Goal: Task Accomplishment & Management: Use online tool/utility

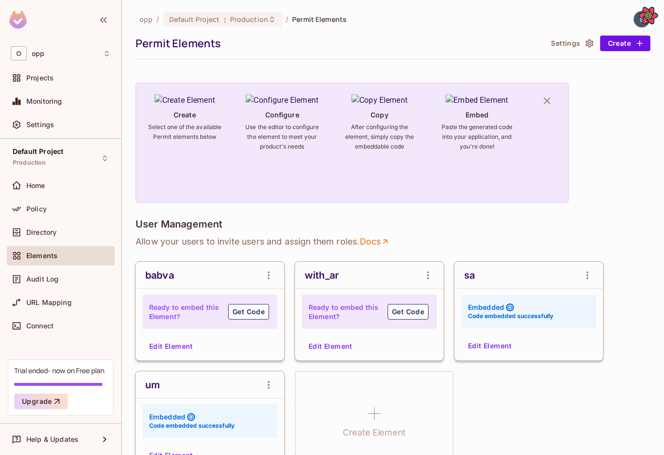
scroll to position [66, 0]
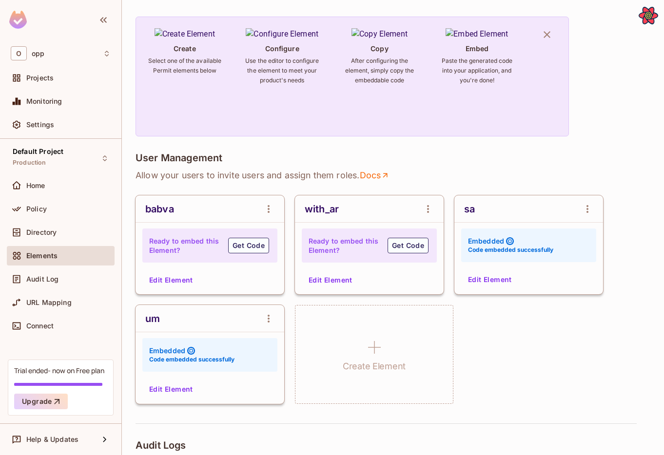
click at [168, 399] on div "um Embedded Code embedded successfully Edit Element" at bounding box center [210, 354] width 149 height 99
click at [168, 391] on button "Edit Element" at bounding box center [171, 390] width 52 height 16
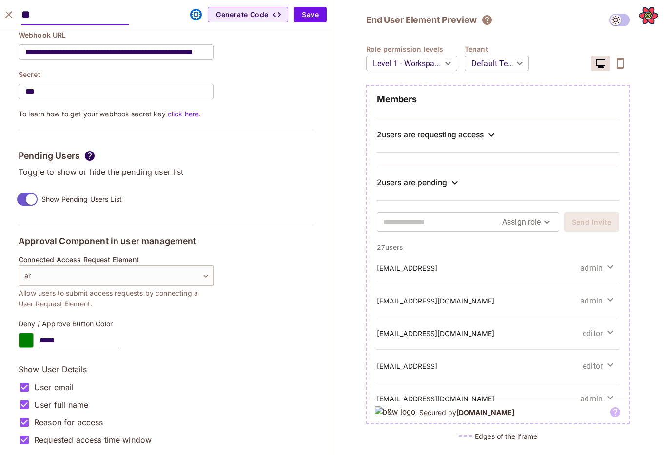
scroll to position [953, 0]
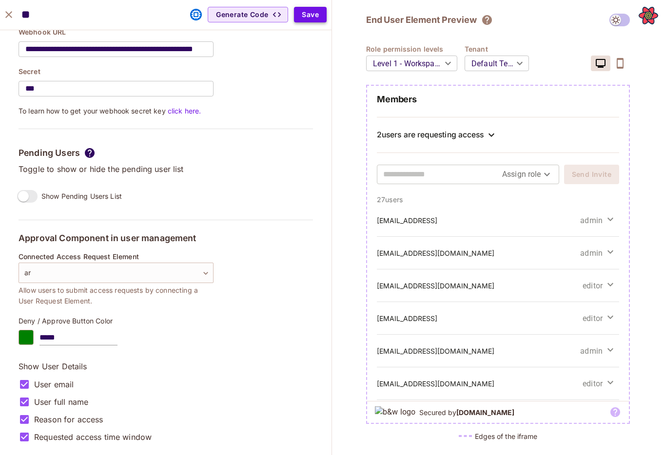
click at [314, 17] on button "Save" at bounding box center [310, 15] width 33 height 16
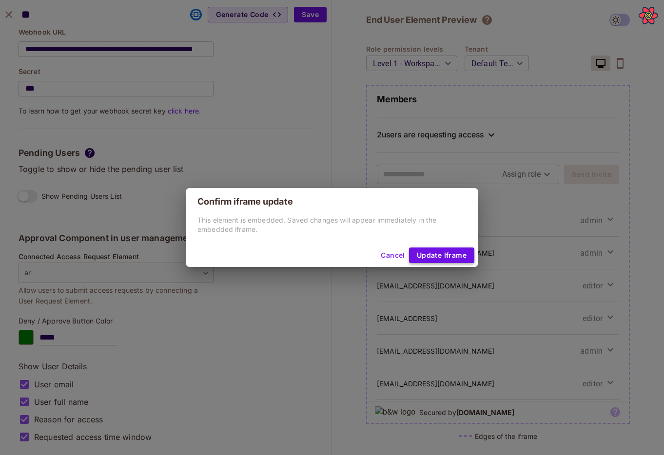
click at [431, 253] on button "Update Iframe" at bounding box center [441, 256] width 65 height 16
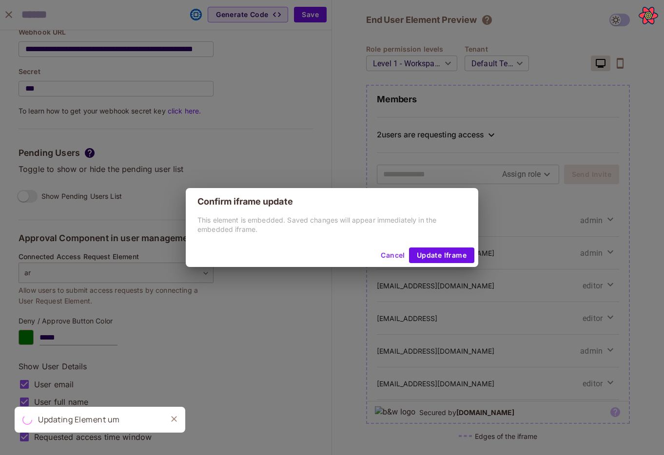
scroll to position [741, 0]
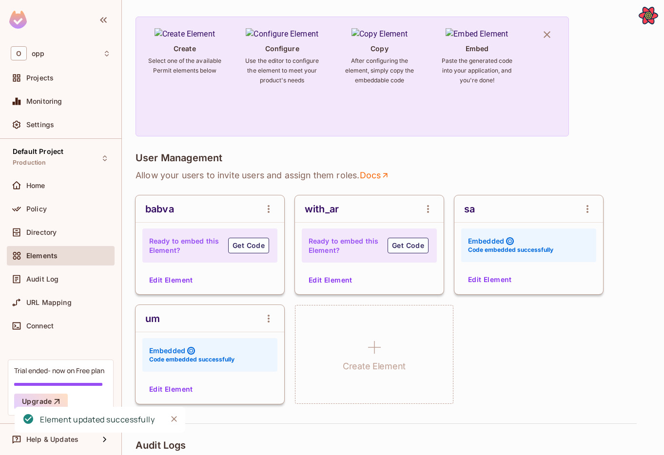
click at [172, 395] on button "Edit Element" at bounding box center [171, 390] width 52 height 16
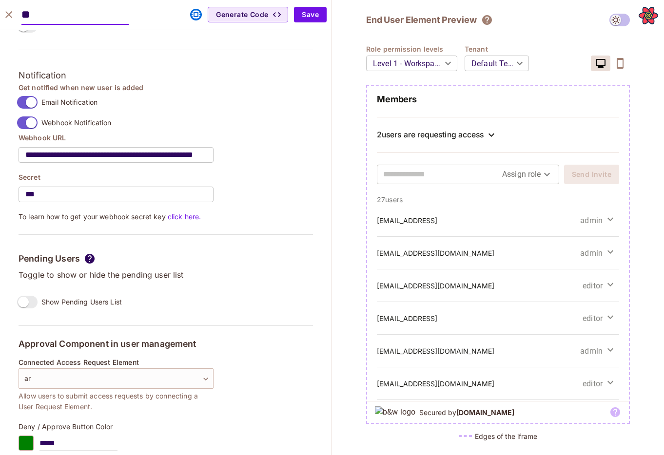
scroll to position [848, 0]
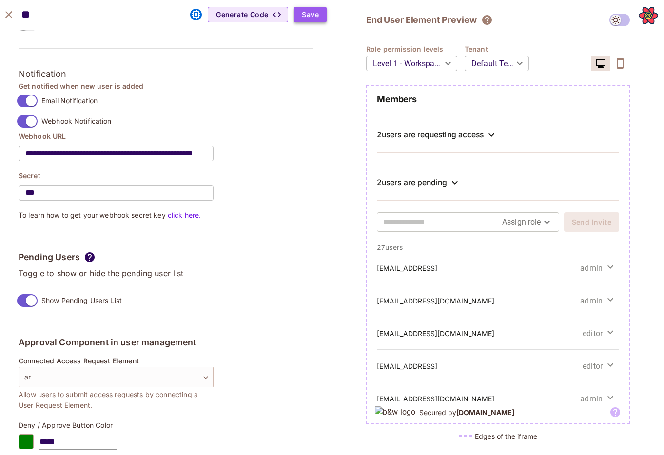
click at [315, 19] on button "Save" at bounding box center [310, 15] width 33 height 16
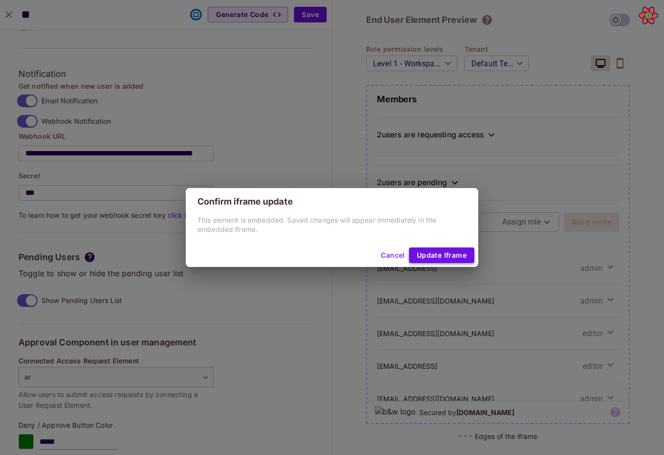
click at [440, 255] on button "Update Iframe" at bounding box center [441, 256] width 65 height 16
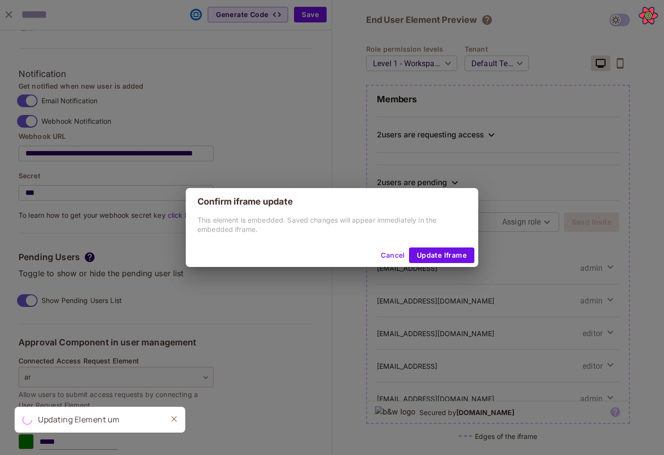
scroll to position [741, 0]
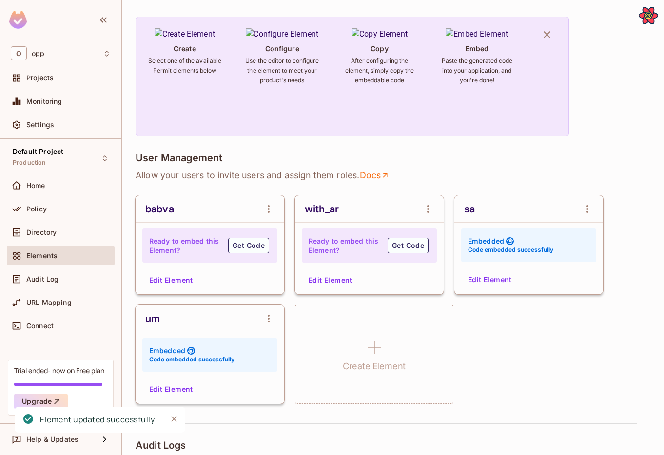
click at [172, 390] on button "Edit Element" at bounding box center [171, 390] width 52 height 16
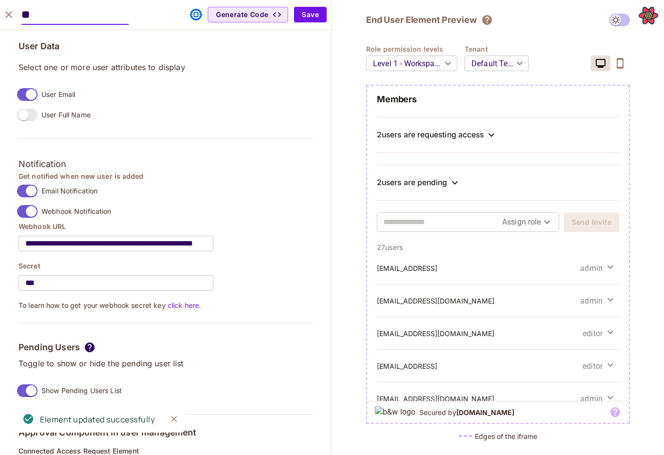
scroll to position [796, 0]
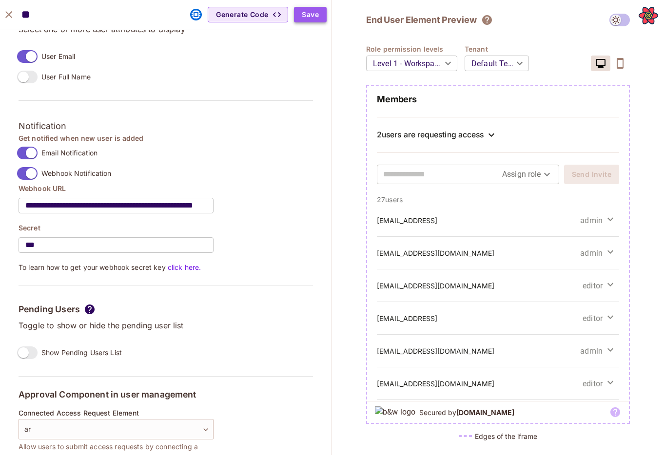
click at [312, 15] on button "Save" at bounding box center [310, 15] width 33 height 16
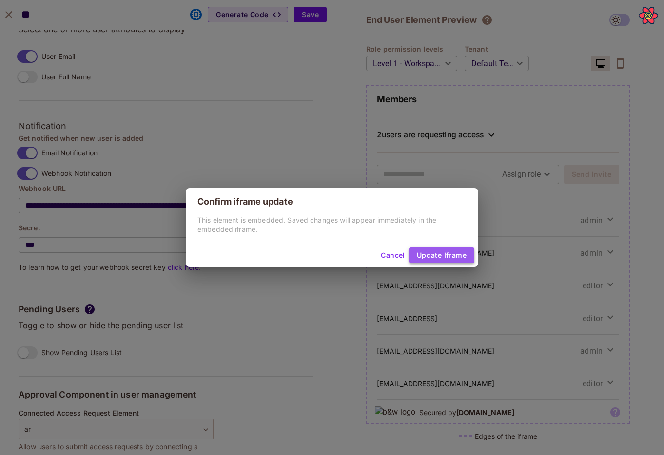
click at [455, 256] on button "Update Iframe" at bounding box center [441, 256] width 65 height 16
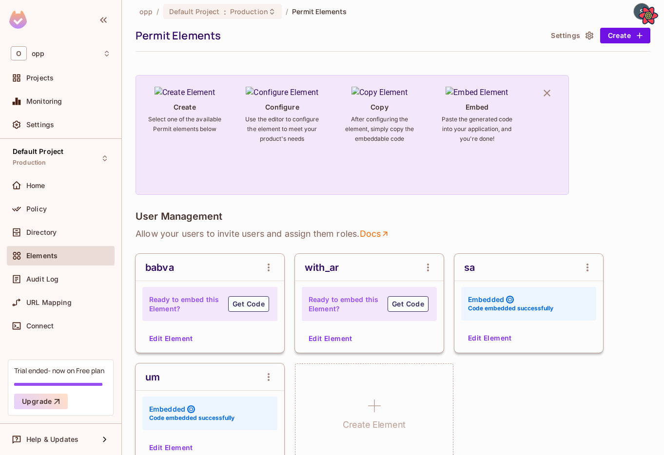
scroll to position [185, 0]
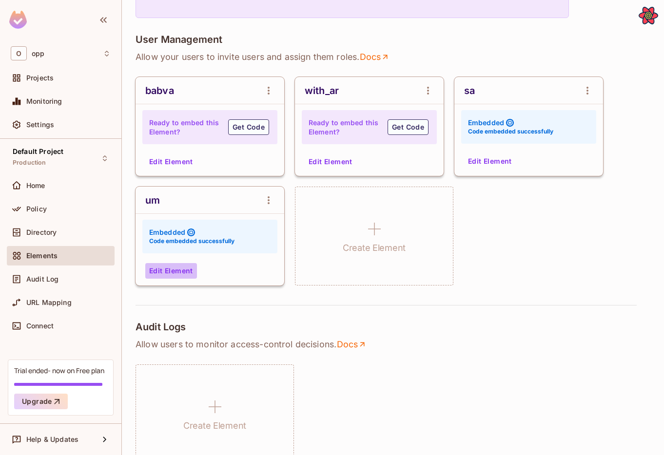
click at [166, 271] on button "Edit Element" at bounding box center [171, 271] width 52 height 16
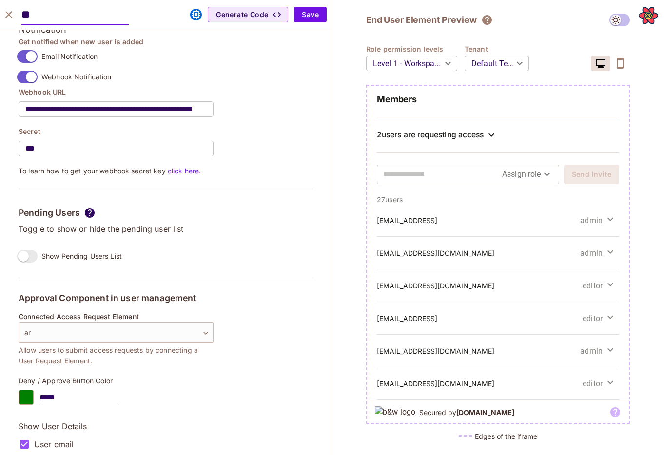
scroll to position [953, 0]
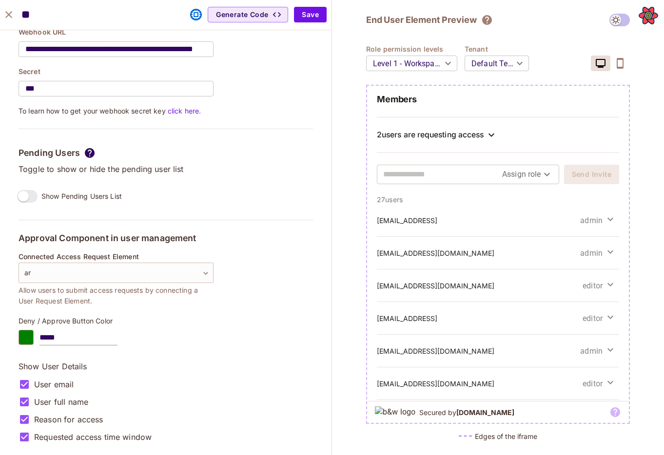
click at [450, 132] on div "2 users are requesting access" at bounding box center [430, 135] width 107 height 10
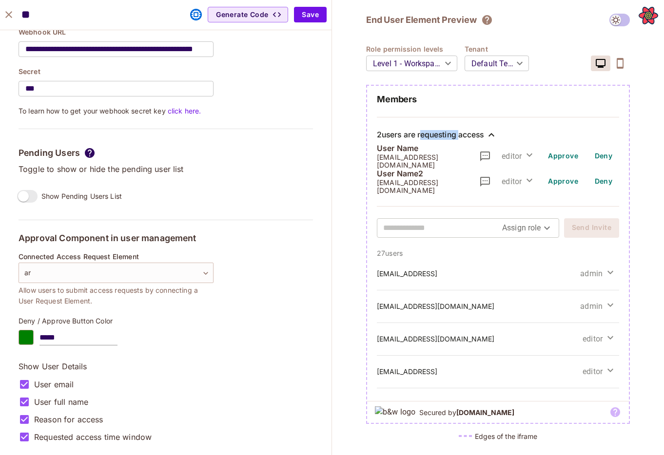
click at [450, 132] on div "2 users are requesting access" at bounding box center [430, 135] width 107 height 10
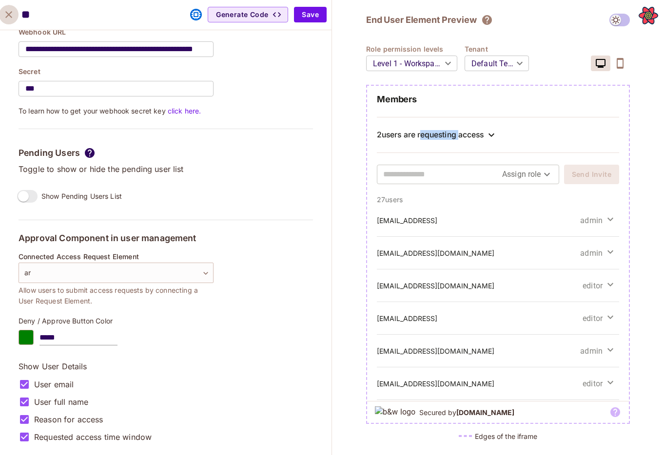
click at [14, 15] on icon "close" at bounding box center [9, 15] width 12 height 12
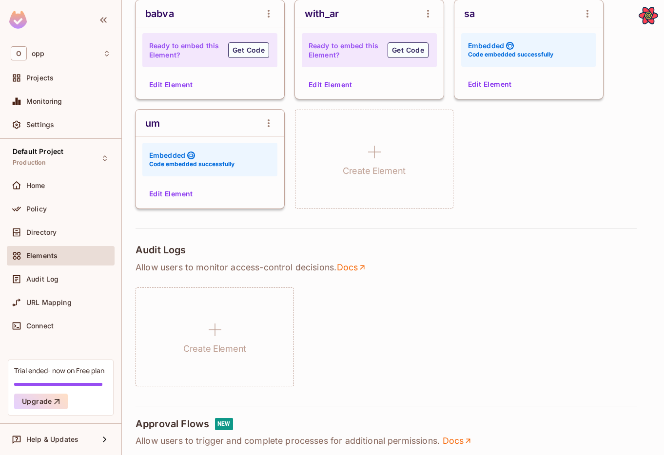
scroll to position [270, 0]
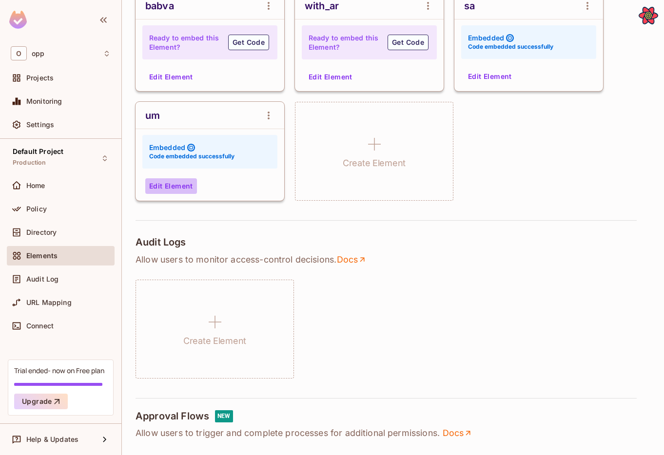
click at [161, 188] on button "Edit Element" at bounding box center [171, 186] width 52 height 16
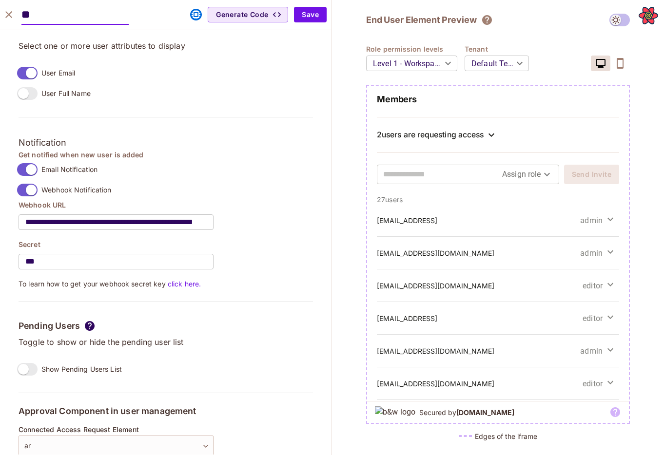
scroll to position [953, 0]
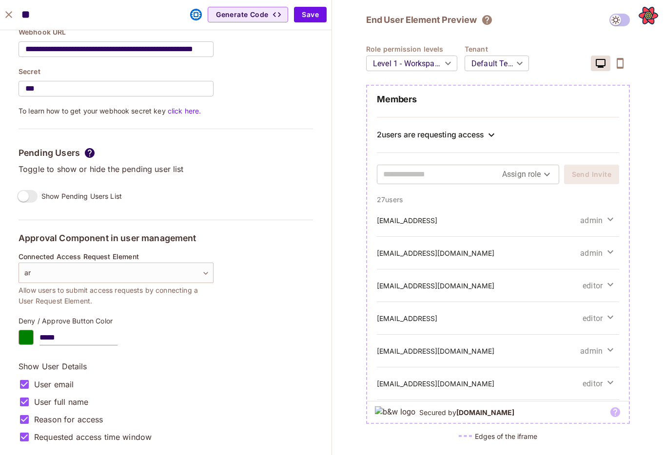
click at [11, 16] on icon "close" at bounding box center [9, 15] width 12 height 12
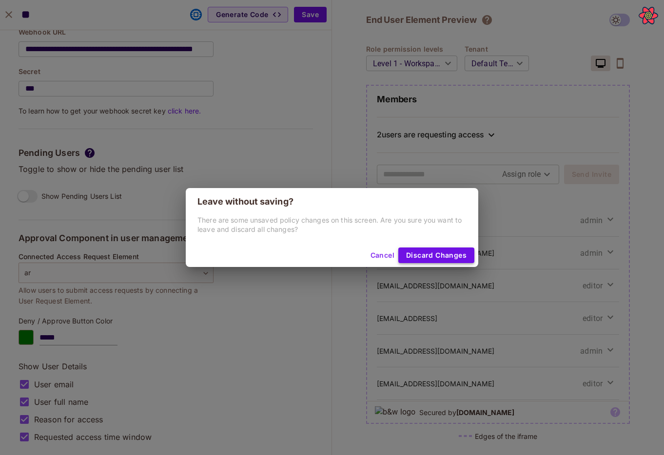
click at [445, 251] on button "Discard Changes" at bounding box center [436, 256] width 76 height 16
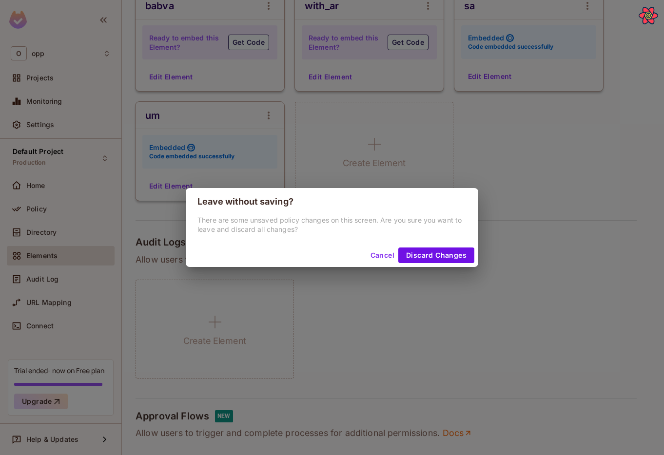
scroll to position [741, 0]
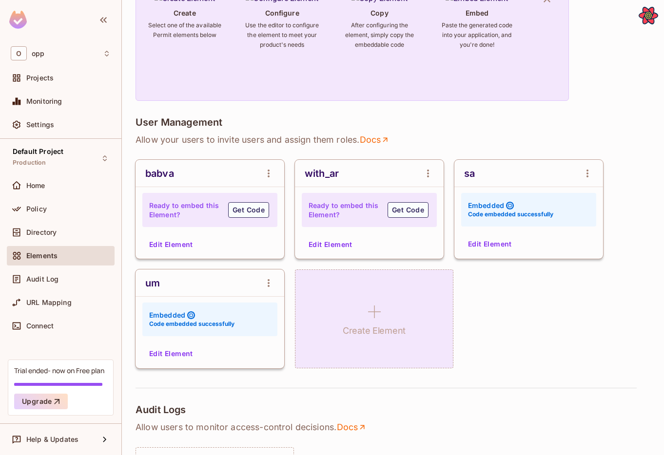
scroll to position [109, 0]
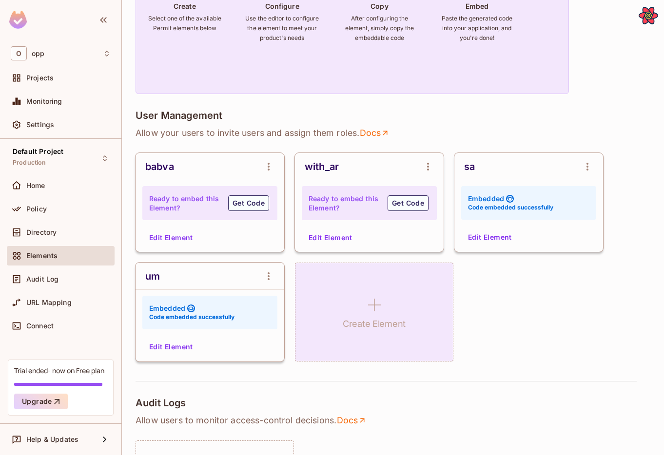
click at [366, 321] on h1 "Create Element" at bounding box center [374, 324] width 63 height 15
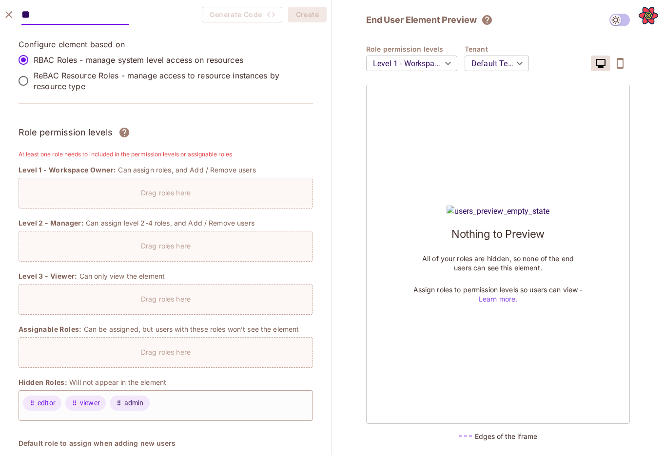
type input "**"
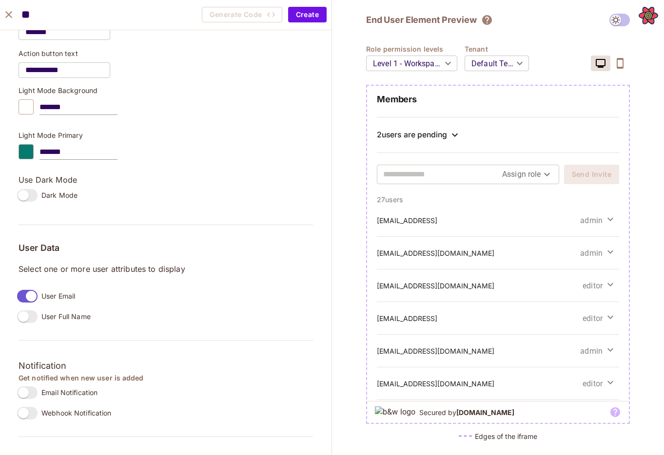
scroll to position [725, 0]
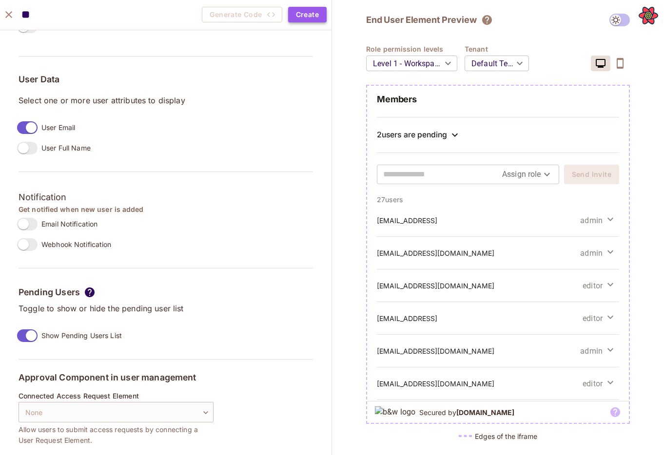
click at [312, 17] on button "Create" at bounding box center [307, 15] width 39 height 16
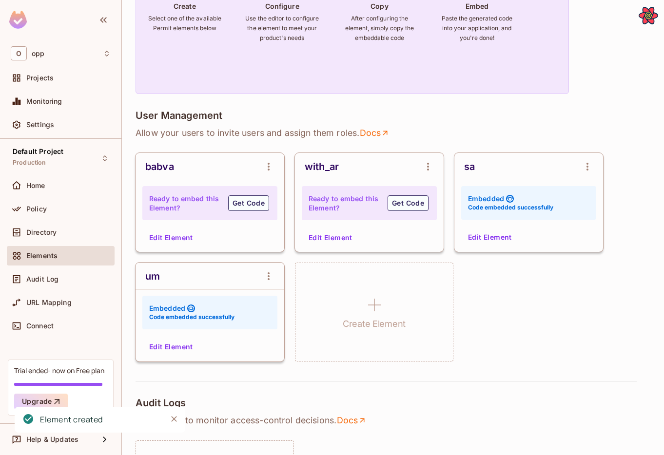
scroll to position [741, 0]
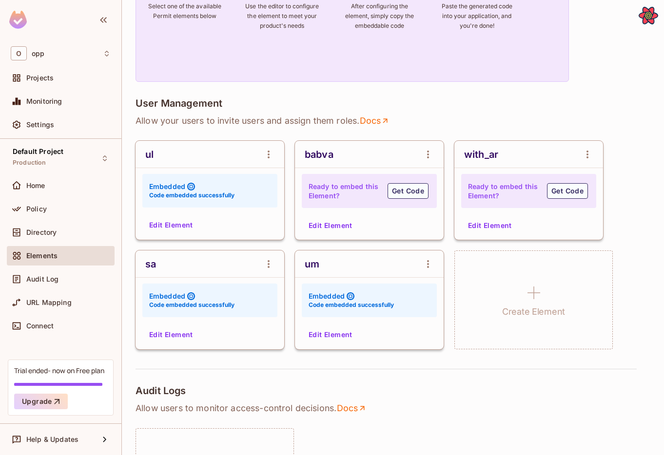
scroll to position [206, 0]
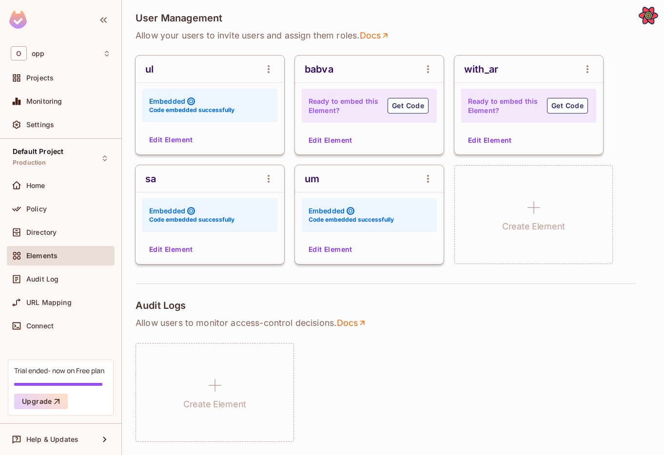
click at [172, 141] on button "Edit Element" at bounding box center [171, 140] width 52 height 16
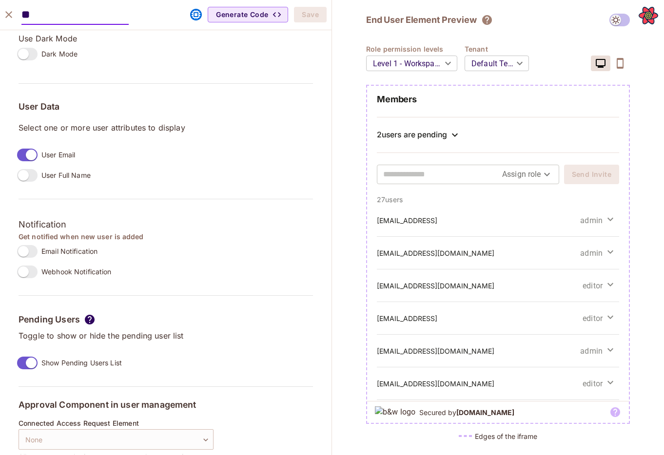
scroll to position [725, 0]
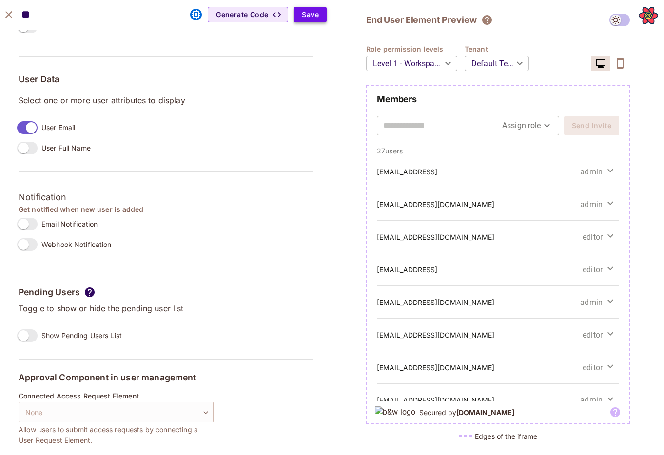
click at [314, 16] on button "Save" at bounding box center [310, 15] width 33 height 16
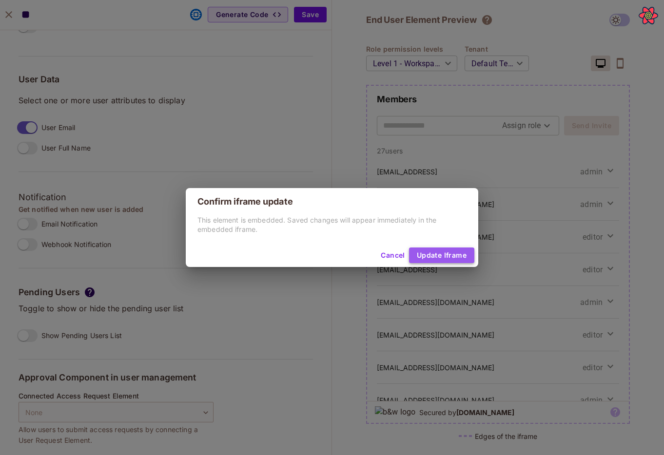
click at [433, 251] on button "Update Iframe" at bounding box center [441, 256] width 65 height 16
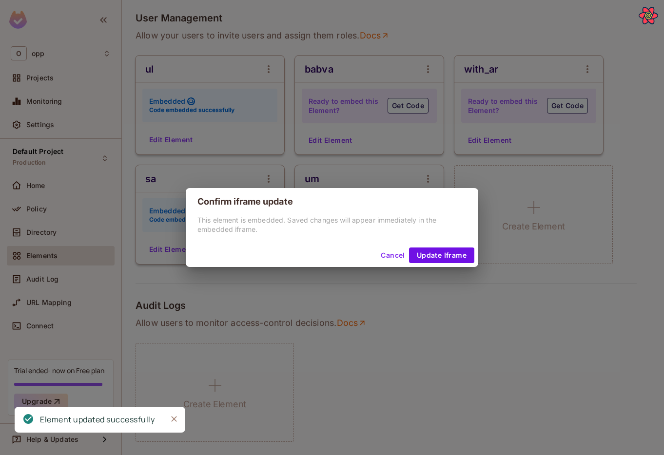
scroll to position [741, 0]
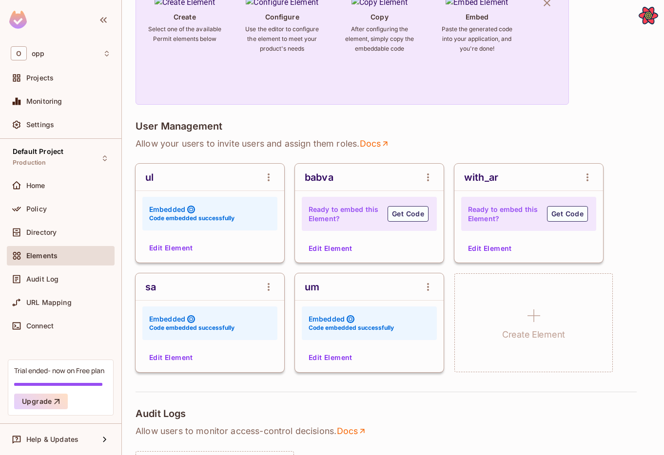
scroll to position [103, 0]
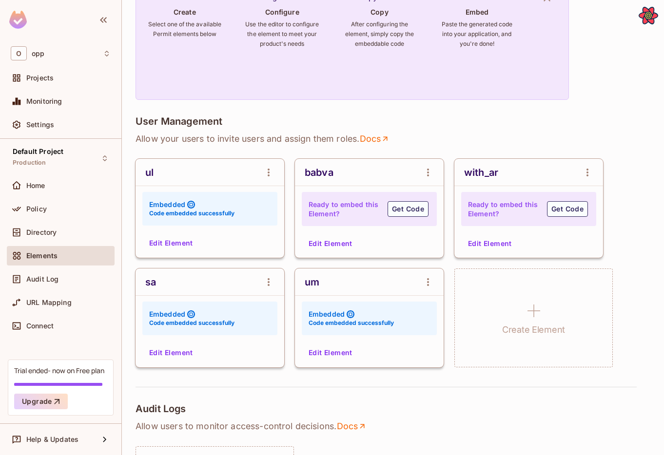
click at [182, 241] on button "Edit Element" at bounding box center [171, 243] width 52 height 16
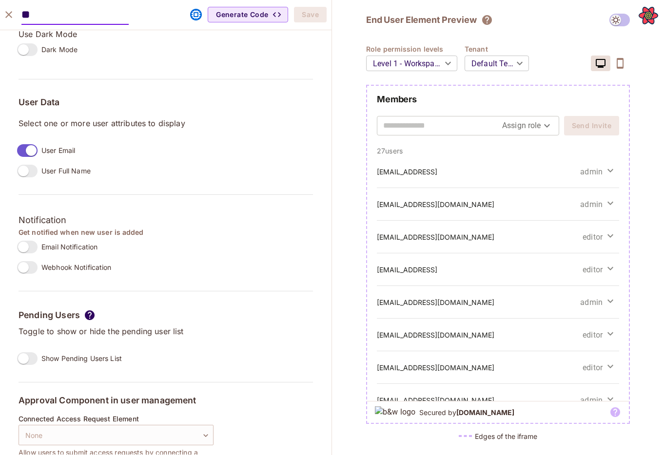
scroll to position [725, 0]
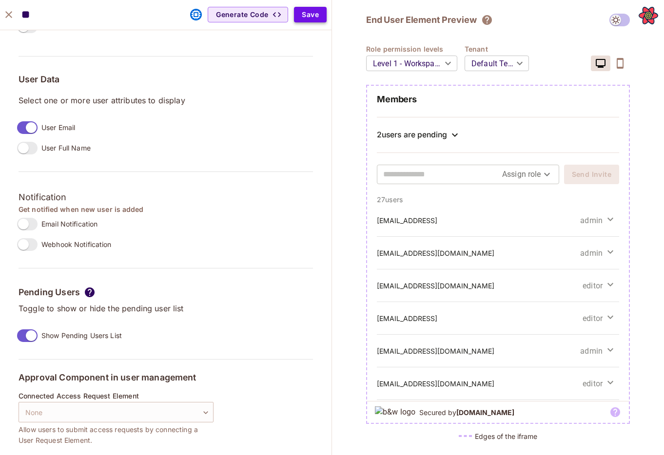
click at [311, 16] on button "Save" at bounding box center [310, 15] width 33 height 16
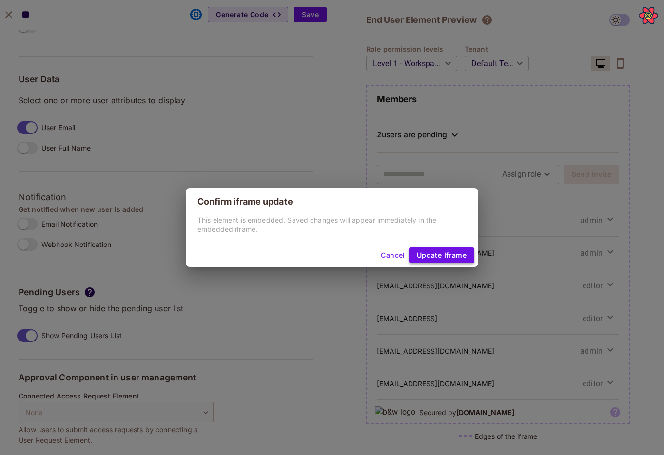
click at [438, 256] on button "Update Iframe" at bounding box center [441, 256] width 65 height 16
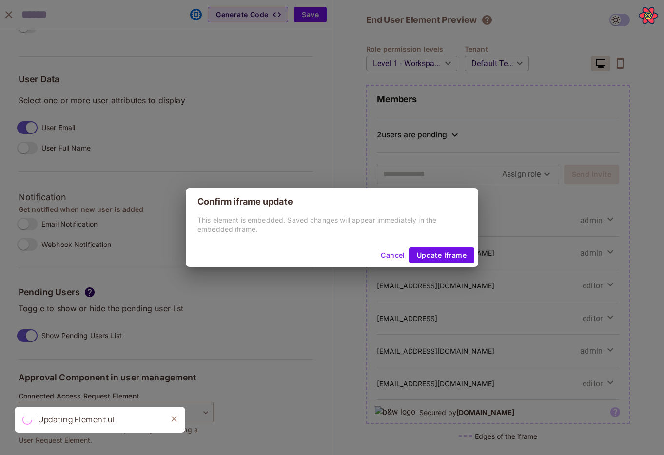
scroll to position [741, 0]
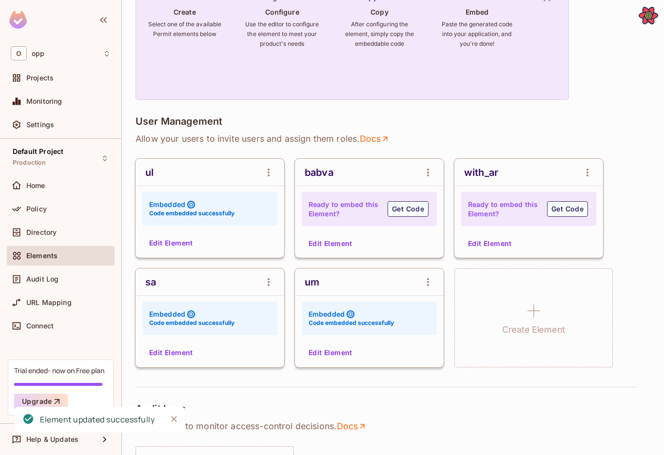
click at [186, 238] on button "Edit Element" at bounding box center [171, 243] width 52 height 16
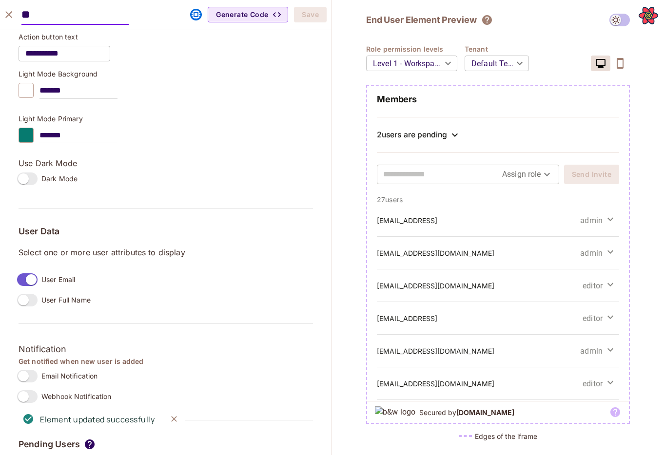
scroll to position [725, 0]
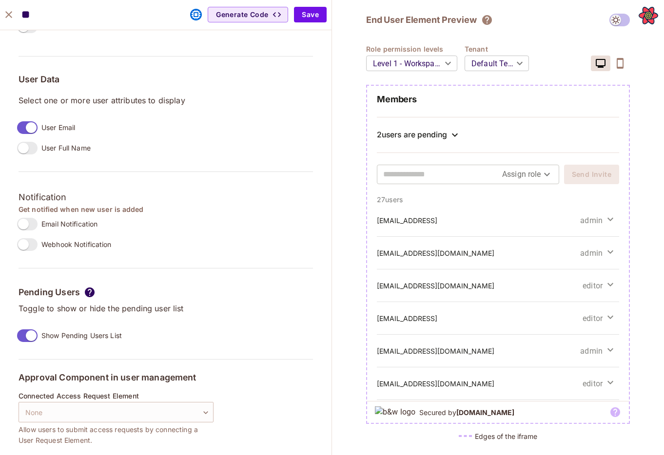
click at [29, 329] on label "Show Pending Users List" at bounding box center [67, 336] width 109 height 20
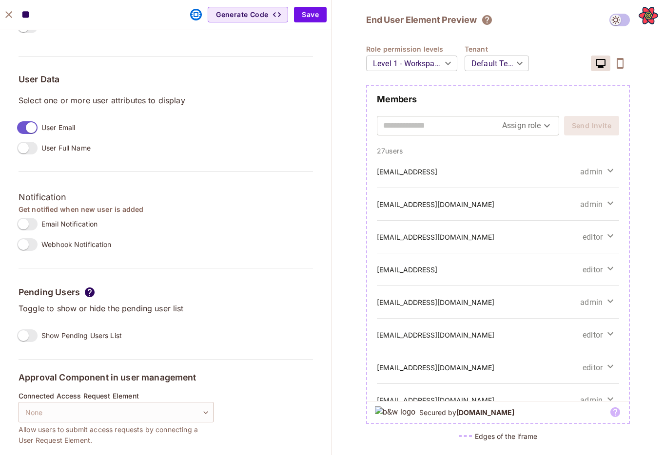
click at [29, 329] on label "Show Pending Users List" at bounding box center [67, 336] width 109 height 20
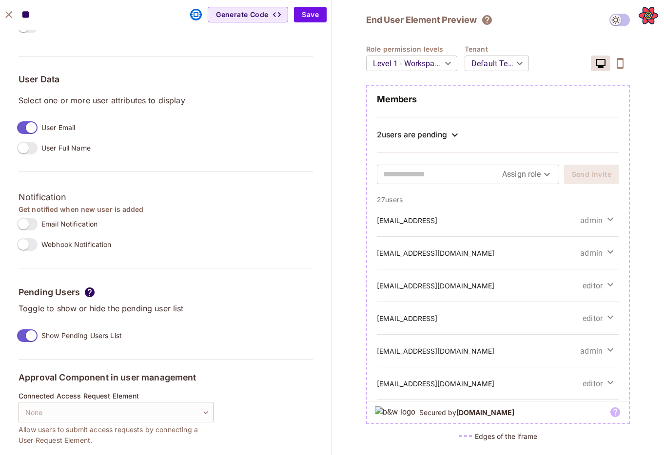
click at [29, 329] on label "Show Pending Users List" at bounding box center [67, 336] width 109 height 20
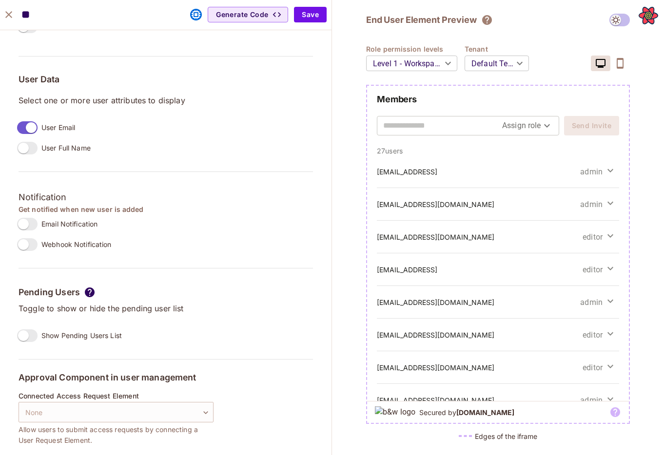
click at [4, 17] on icon "close" at bounding box center [9, 15] width 12 height 12
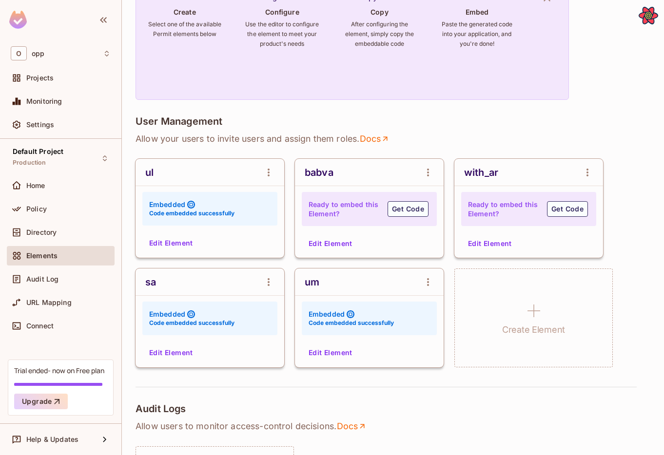
scroll to position [741, 0]
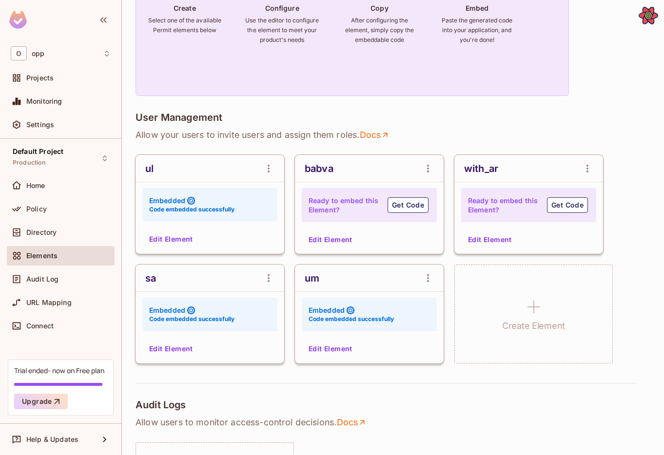
click at [180, 248] on div "ul Embedded Code embedded successfully Edit Element" at bounding box center [210, 204] width 149 height 99
click at [179, 242] on button "Edit Element" at bounding box center [171, 240] width 52 height 16
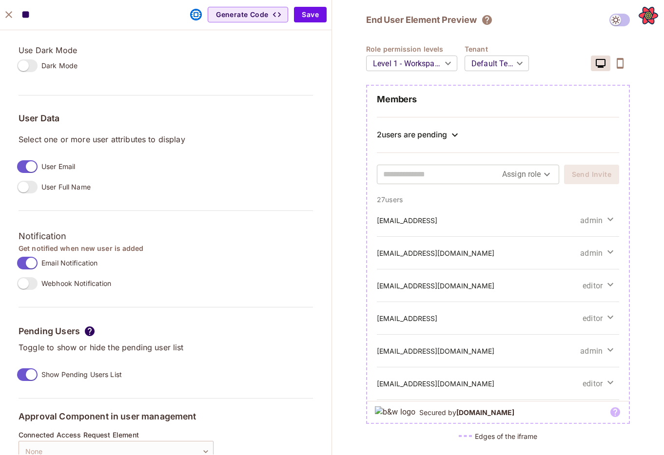
scroll to position [683, 0]
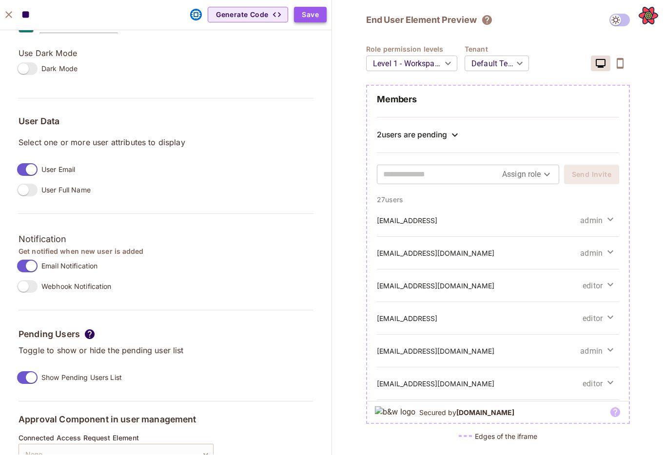
click at [301, 18] on button "Save" at bounding box center [310, 15] width 33 height 16
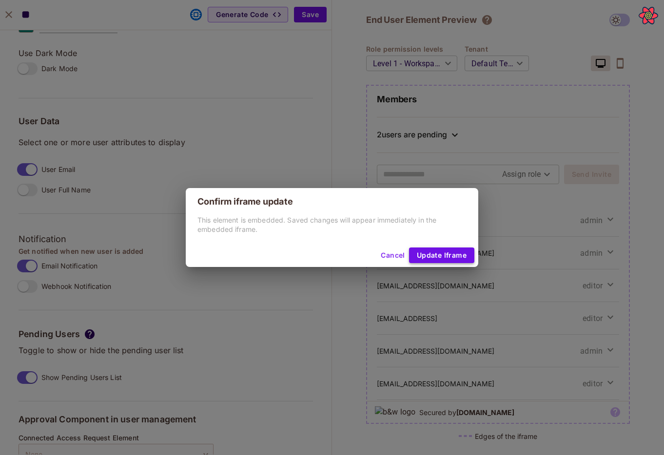
click at [440, 250] on button "Update Iframe" at bounding box center [441, 256] width 65 height 16
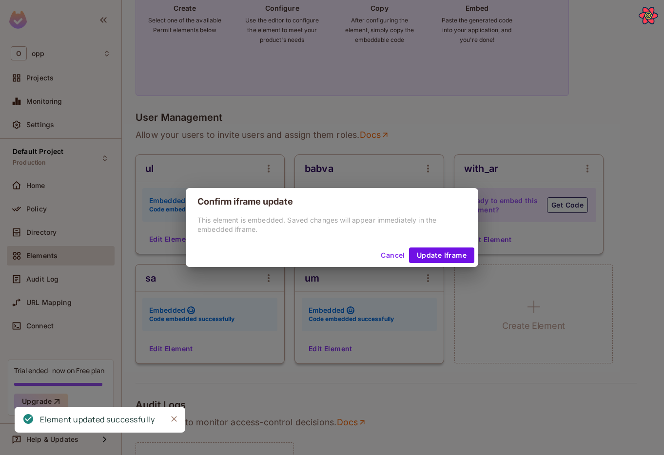
scroll to position [699, 0]
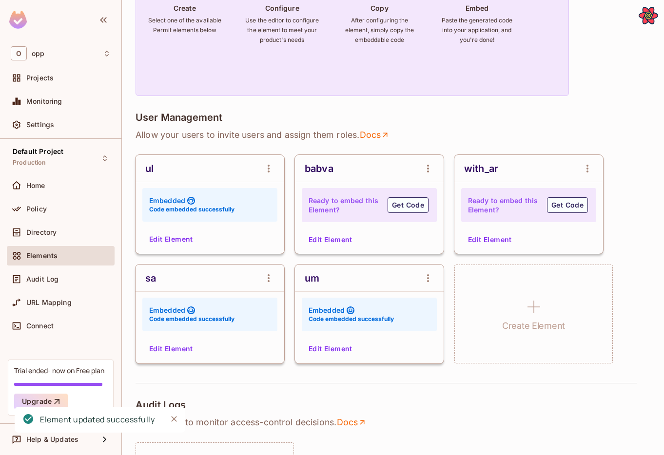
click at [182, 241] on button "Edit Element" at bounding box center [171, 240] width 52 height 16
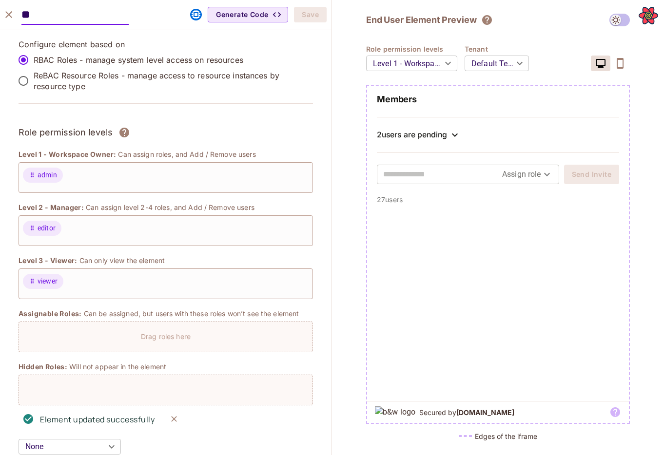
click at [179, 240] on div "editor" at bounding box center [166, 230] width 294 height 31
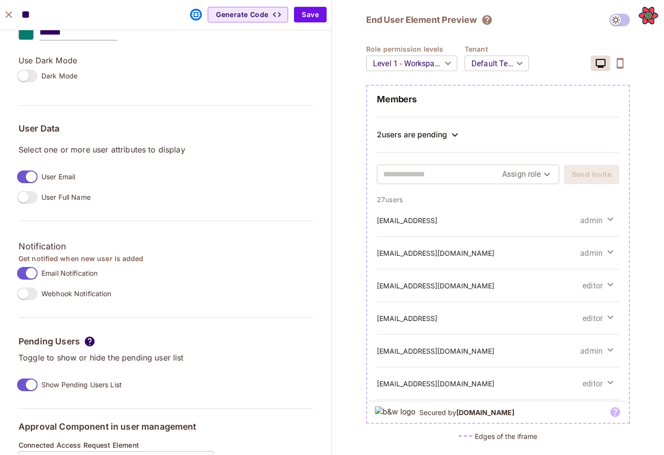
scroll to position [725, 0]
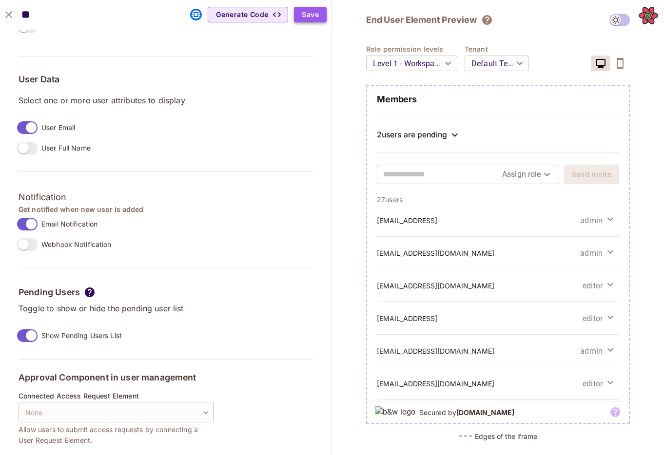
click at [308, 17] on button "Save" at bounding box center [310, 15] width 33 height 16
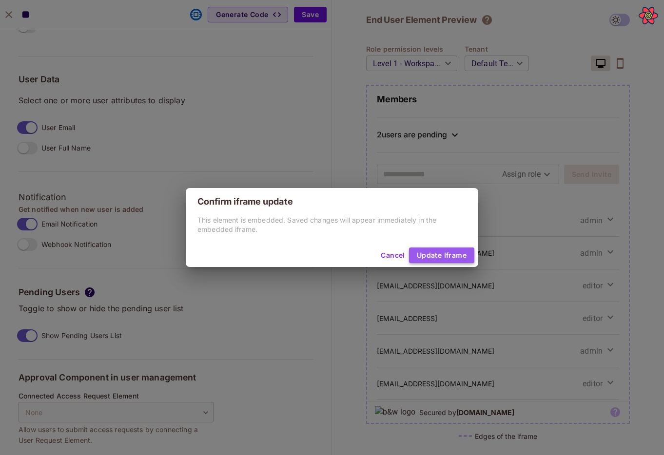
click at [453, 255] on button "Update Iframe" at bounding box center [441, 256] width 65 height 16
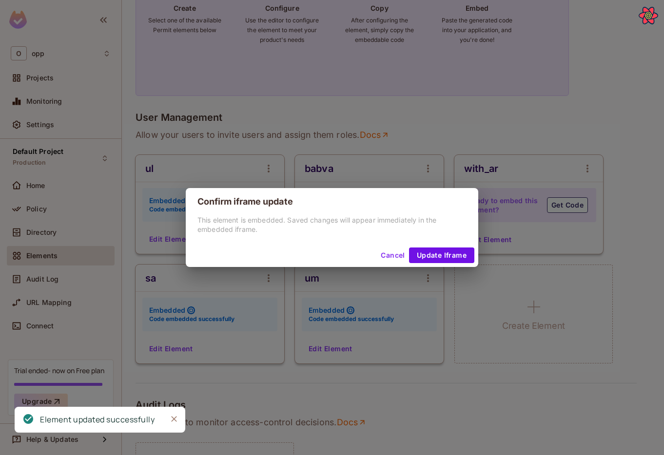
scroll to position [741, 0]
